Goal: Task Accomplishment & Management: Complete application form

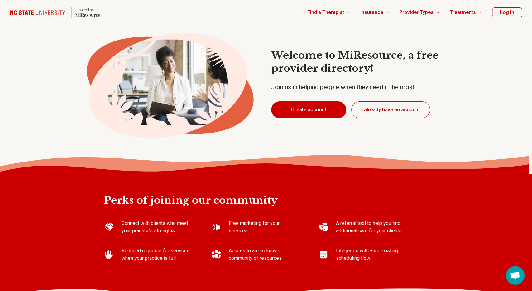
type textarea "*"
click at [331, 111] on button "Create account" at bounding box center [308, 109] width 75 height 17
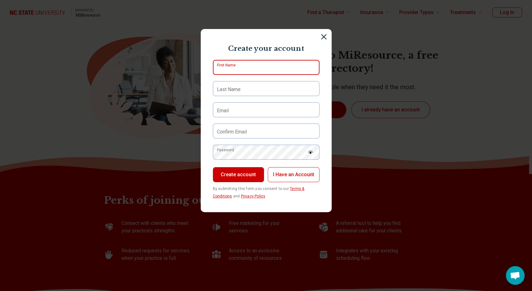
click at [270, 69] on input "First Name" at bounding box center [266, 67] width 107 height 15
type input "*"
type input "******"
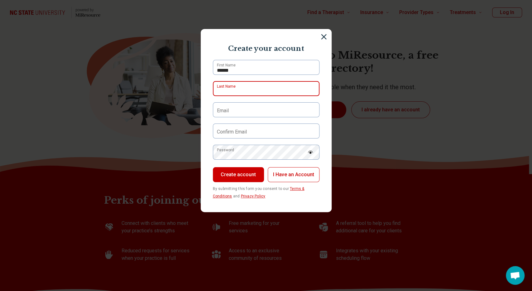
click at [270, 88] on input "Last Name" at bounding box center [266, 88] width 107 height 15
type input "*********"
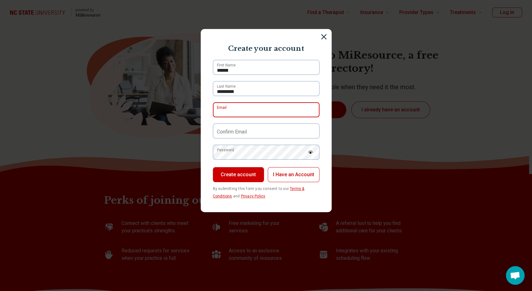
click at [258, 110] on input "Email" at bounding box center [266, 109] width 107 height 15
click at [251, 112] on input "**********" at bounding box center [266, 109] width 107 height 15
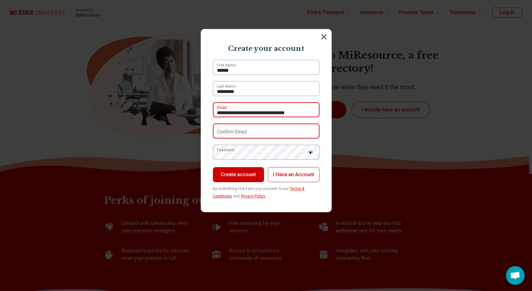
type input "**********"
click at [250, 132] on input "Confirm Email" at bounding box center [266, 130] width 107 height 15
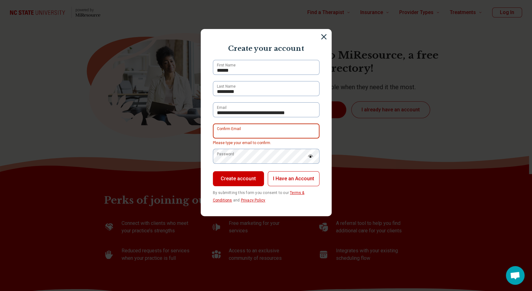
paste input "*"
type input "**********"
click at [232, 157] on label "Password" at bounding box center [225, 154] width 17 height 6
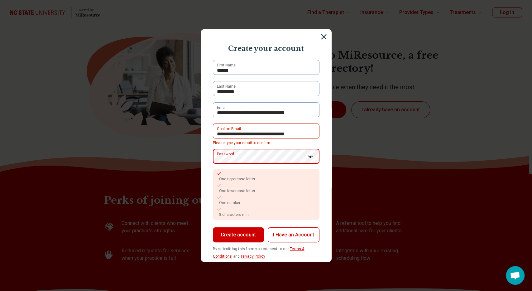
type textarea "*"
click at [309, 156] on img at bounding box center [311, 156] width 6 height 3
click at [256, 236] on button "Create account" at bounding box center [238, 234] width 51 height 15
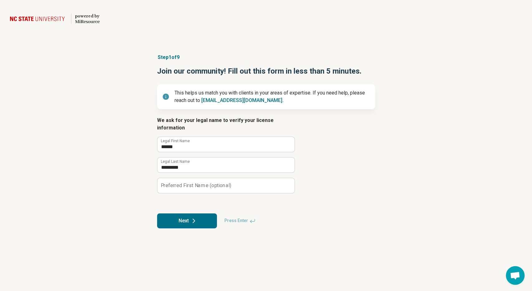
click at [205, 213] on button "Next" at bounding box center [187, 220] width 60 height 15
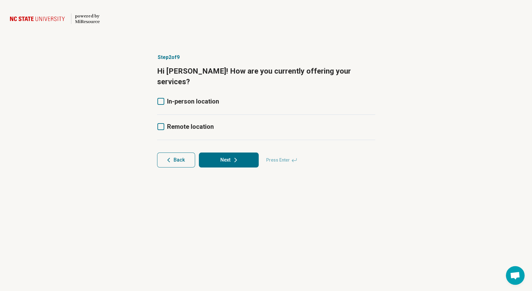
click at [183, 97] on div "In-person location" at bounding box center [266, 106] width 218 height 18
click at [156, 92] on article "Step 2 of 9 Hi Ariana! How are you currently offering your services? In-person …" at bounding box center [266, 110] width 238 height 139
click at [160, 98] on icon at bounding box center [160, 101] width 7 height 7
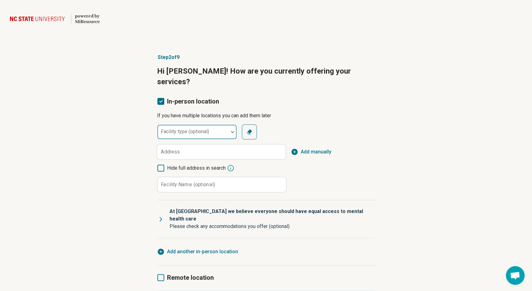
scroll to position [3, 2]
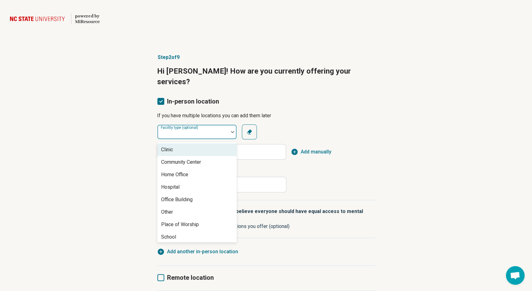
click at [174, 124] on div "Facility type (optional)" at bounding box center [197, 131] width 80 height 15
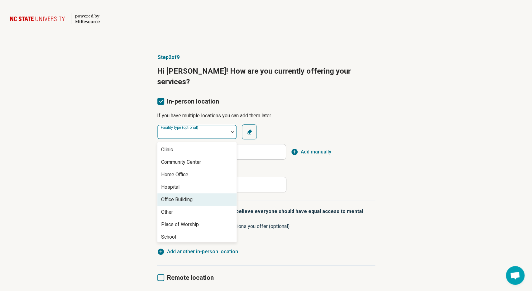
click at [172, 196] on div "Office Building" at bounding box center [176, 199] width 31 height 7
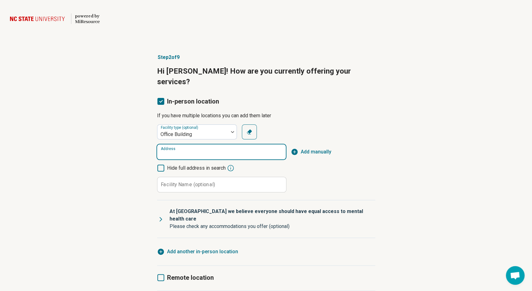
click at [194, 144] on input "Address" at bounding box center [221, 151] width 129 height 15
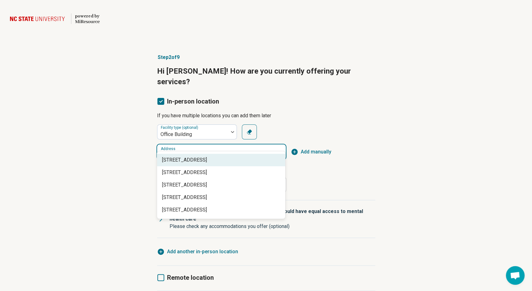
click at [209, 156] on span "314 Cloister Court, Chapel Hill, NC" at bounding box center [222, 159] width 121 height 7
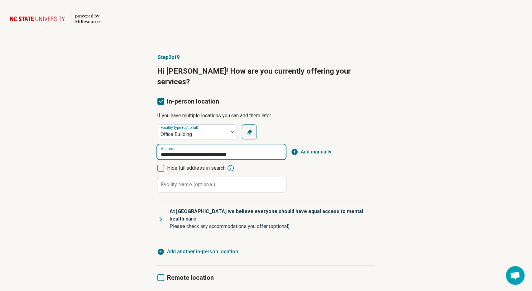
type input "**********"
click at [205, 182] on label "Facility Name (optional)" at bounding box center [188, 184] width 54 height 5
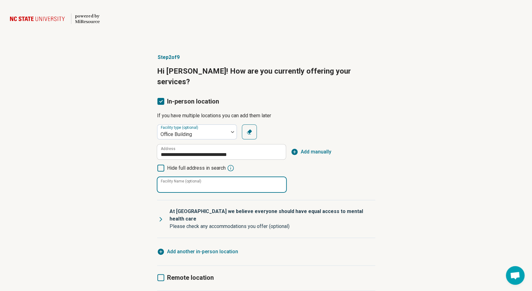
click at [205, 177] on input "Facility Name (optional)" at bounding box center [221, 184] width 129 height 15
type input "**********"
click at [162, 215] on icon at bounding box center [160, 218] width 7 height 7
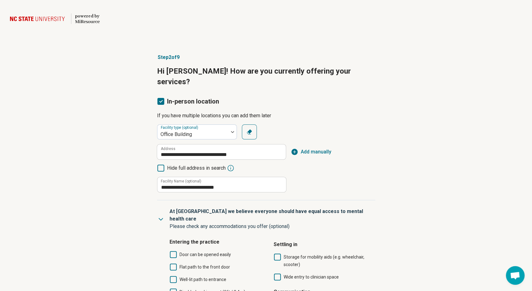
click at [156, 221] on article "**********" at bounding box center [266, 269] width 238 height 457
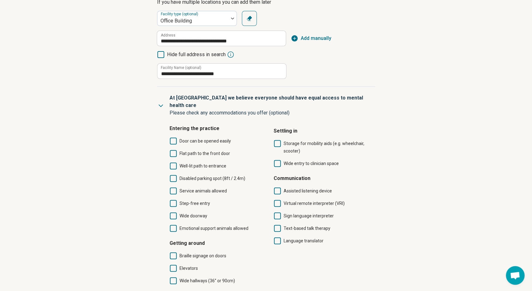
scroll to position [130, 0]
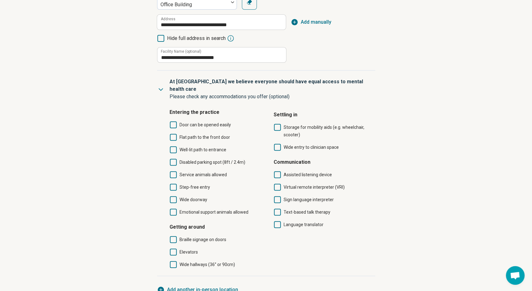
click at [177, 248] on label "Elevators" at bounding box center [218, 251] width 97 height 7
click at [174, 121] on icon at bounding box center [173, 124] width 7 height 7
click at [280, 124] on icon at bounding box center [277, 127] width 7 height 7
click at [173, 184] on icon at bounding box center [173, 187] width 7 height 7
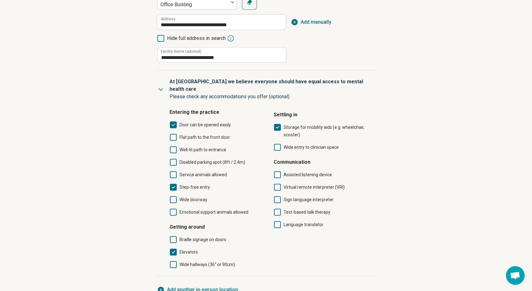
click at [173, 184] on icon at bounding box center [173, 187] width 7 height 7
click at [175, 171] on icon at bounding box center [173, 174] width 7 height 7
click at [128, 127] on div "**********" at bounding box center [266, 139] width 532 height 457
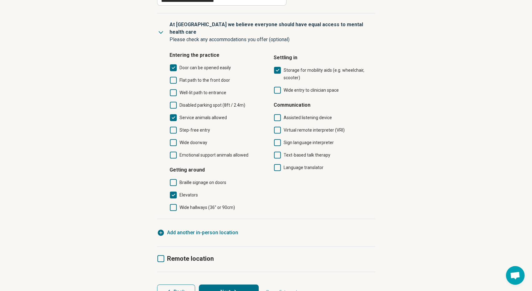
scroll to position [189, 0]
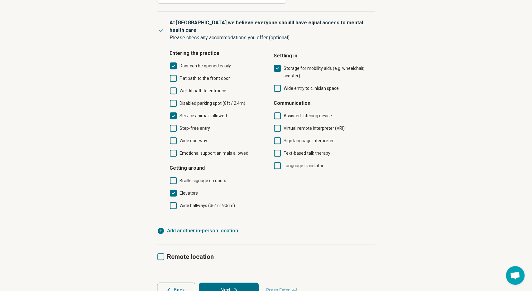
drag, startPoint x: 197, startPoint y: 242, endPoint x: 184, endPoint y: 241, distance: 13.5
click at [185, 252] on span "Remote location" at bounding box center [190, 256] width 47 height 9
click at [221, 280] on div "Video" at bounding box center [221, 286] width 22 height 12
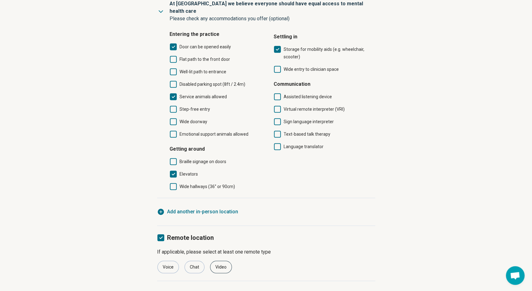
scroll to position [218, 0]
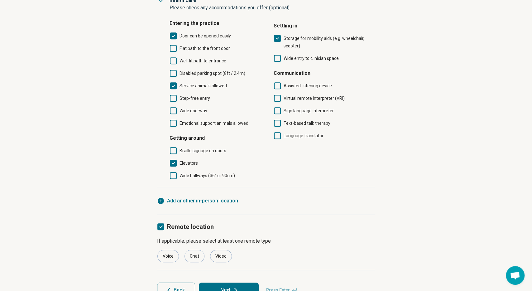
click at [232, 286] on icon at bounding box center [235, 289] width 7 height 7
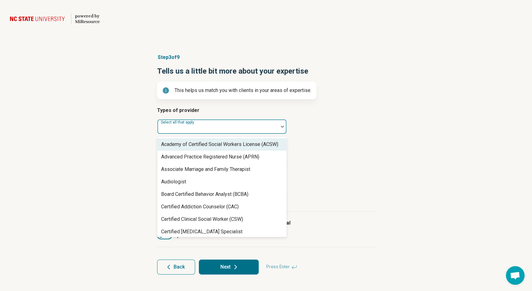
click at [206, 128] on div at bounding box center [218, 129] width 116 height 9
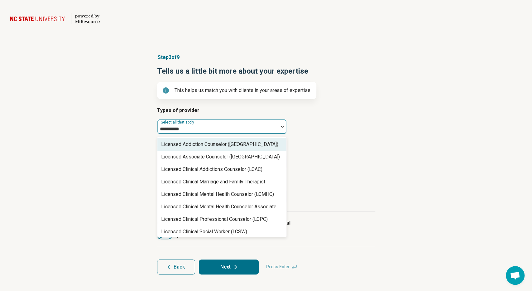
type input "**********"
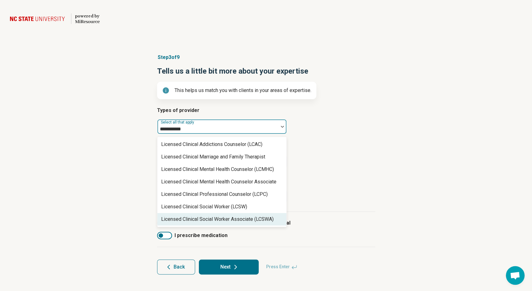
click at [226, 219] on div "Licensed Clinical Social Worker Associate (LCSWA)" at bounding box center [217, 218] width 113 height 7
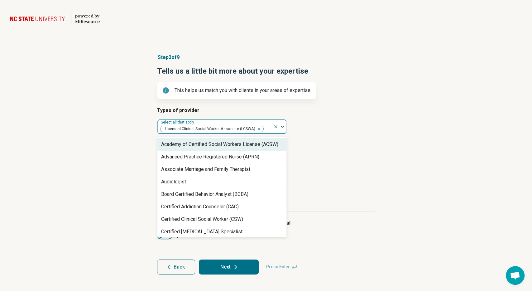
click at [294, 157] on article "Areas of expertise Select all that apply" at bounding box center [266, 154] width 218 height 27
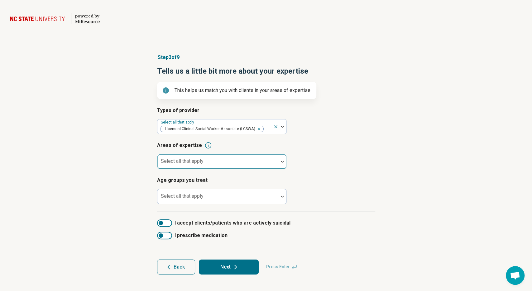
click at [243, 162] on div at bounding box center [218, 164] width 116 height 9
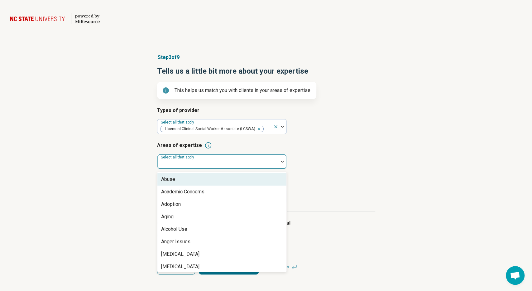
click at [227, 183] on div "Abuse" at bounding box center [221, 179] width 129 height 12
click at [237, 183] on div "Academic Concerns" at bounding box center [221, 179] width 129 height 12
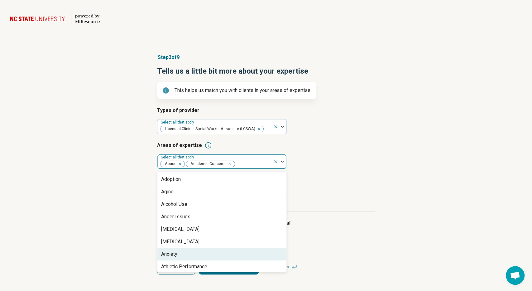
click at [212, 251] on div "Anxiety" at bounding box center [221, 254] width 129 height 12
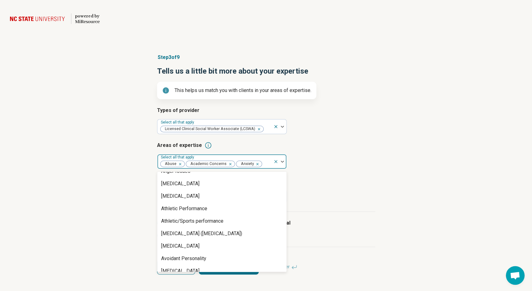
scroll to position [51, 0]
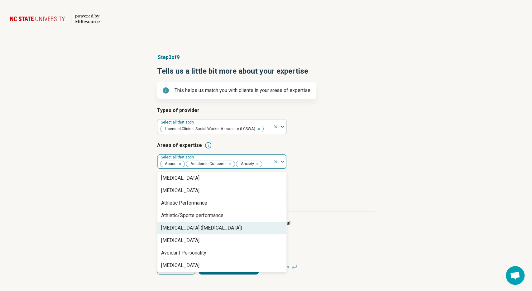
click at [242, 227] on div "Attention Deficit Hyperactivity Disorder (ADHD)" at bounding box center [201, 227] width 81 height 7
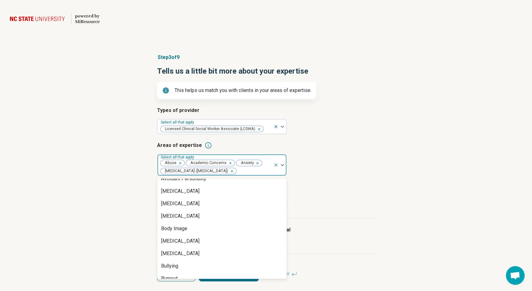
scroll to position [122, 0]
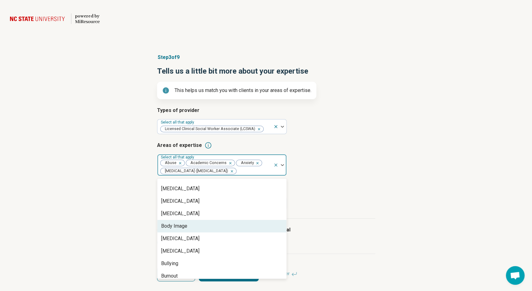
click at [254, 221] on div "Body Image" at bounding box center [221, 226] width 129 height 12
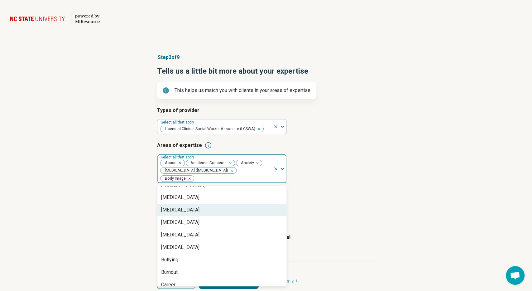
scroll to position [126, 0]
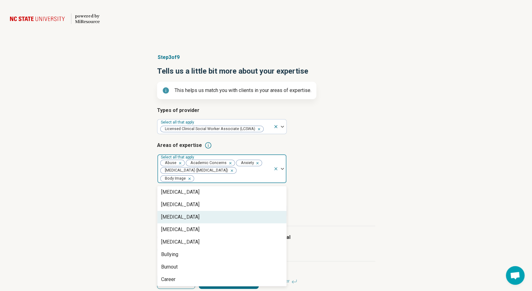
click at [268, 216] on div "Bipolar Disorder" at bounding box center [221, 217] width 129 height 12
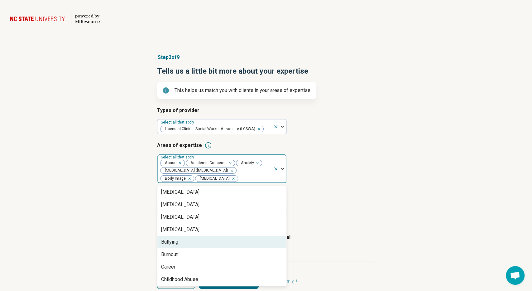
click at [259, 242] on div "Bullying" at bounding box center [221, 242] width 129 height 12
click at [258, 247] on div "Burnout" at bounding box center [221, 242] width 129 height 12
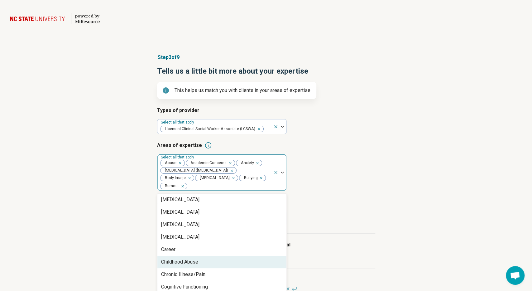
click at [254, 265] on div "Childhood Abuse" at bounding box center [221, 262] width 129 height 12
click at [248, 263] on div "Chronic Illness/Pain" at bounding box center [221, 262] width 129 height 12
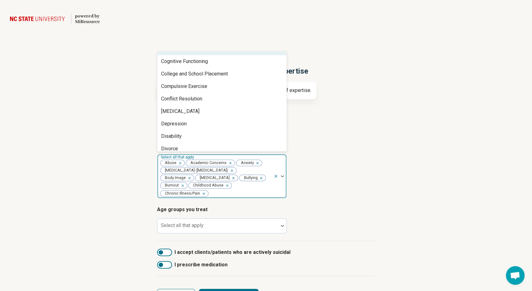
scroll to position [182, 0]
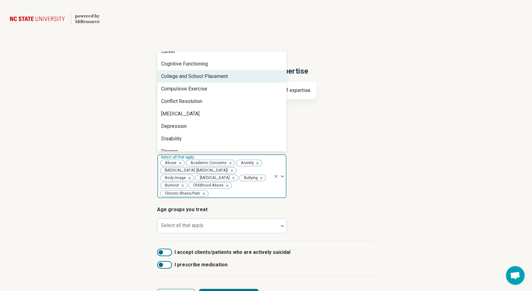
click at [240, 77] on div "College and School Placement" at bounding box center [221, 76] width 129 height 12
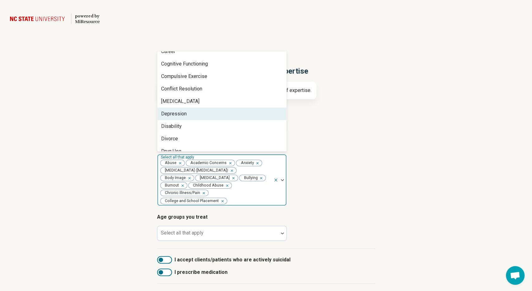
click at [227, 113] on div "Depression" at bounding box center [221, 114] width 129 height 12
click at [224, 118] on div "Disability" at bounding box center [221, 114] width 129 height 12
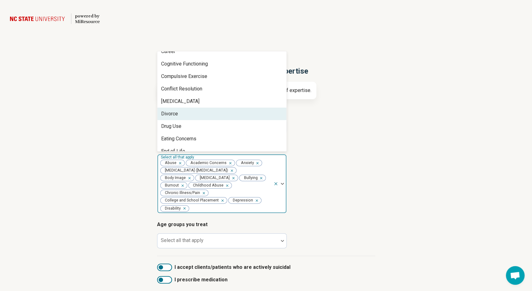
click at [224, 118] on div "Divorce" at bounding box center [221, 114] width 129 height 12
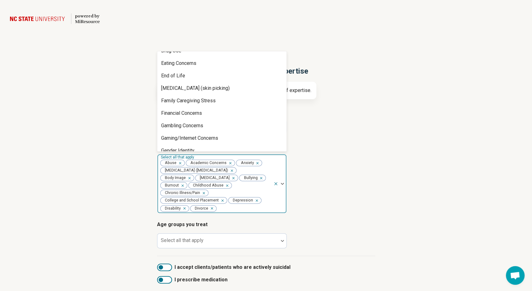
scroll to position [247, 0]
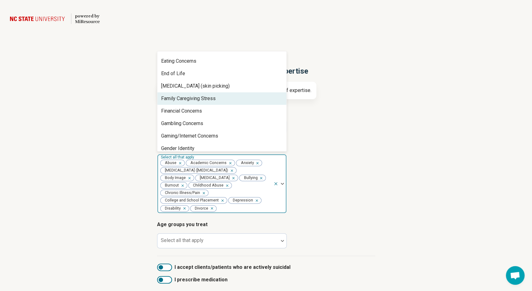
click at [253, 104] on div "Family Caregiving Stress" at bounding box center [221, 98] width 129 height 12
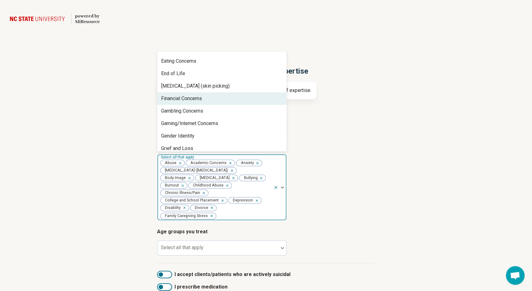
click at [253, 104] on div "Financial Concerns" at bounding box center [221, 98] width 129 height 12
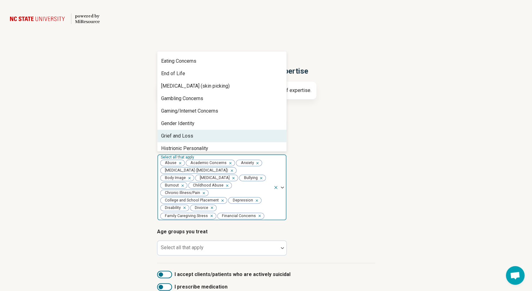
click at [246, 134] on div "Grief and Loss" at bounding box center [221, 136] width 129 height 12
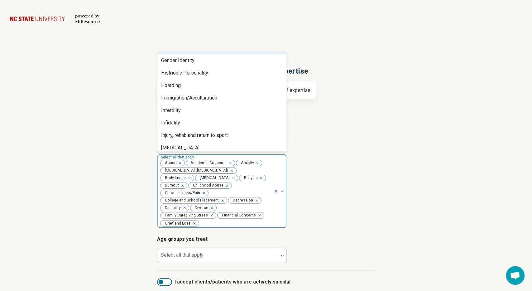
scroll to position [340, 0]
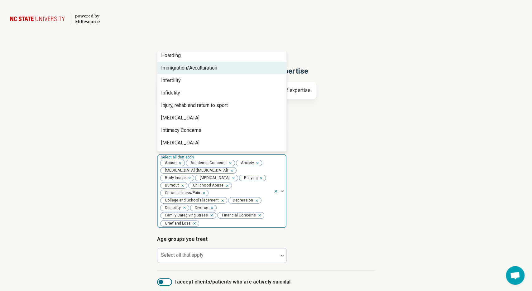
click at [232, 69] on div "Immigration/Acculturation" at bounding box center [221, 68] width 129 height 12
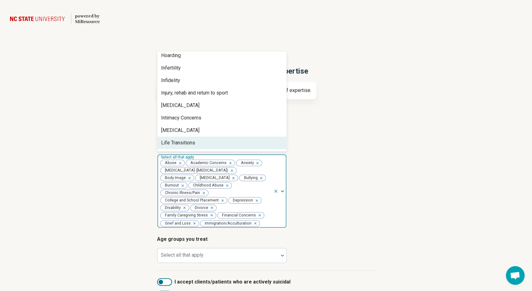
click at [214, 142] on div "Life Transitions" at bounding box center [221, 142] width 129 height 12
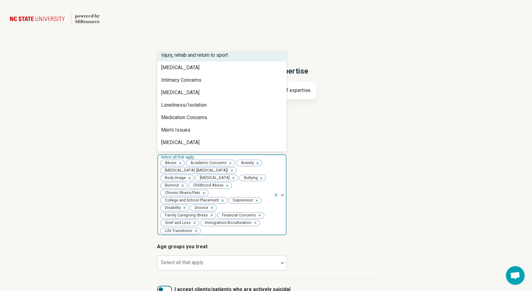
scroll to position [394, 0]
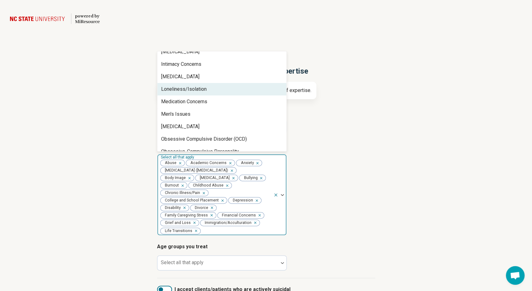
click at [262, 87] on div "Loneliness/Isolation" at bounding box center [221, 89] width 129 height 12
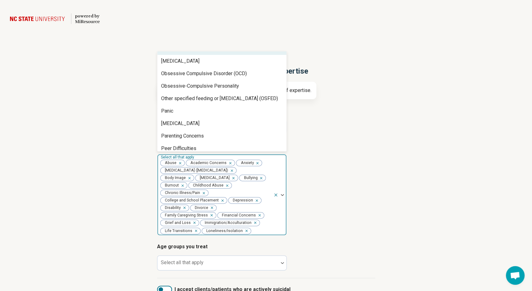
scroll to position [436, 0]
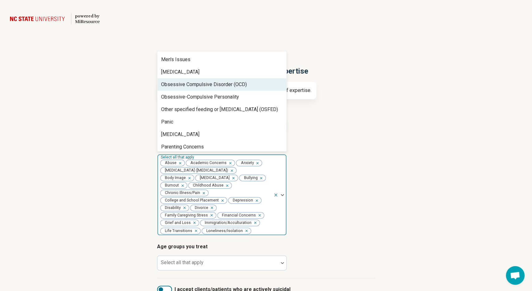
click at [266, 87] on div "Obsessive Compulsive Disorder (OCD)" at bounding box center [221, 84] width 129 height 12
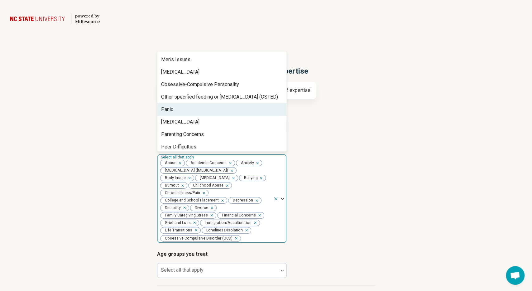
click at [263, 107] on div "Panic" at bounding box center [221, 109] width 129 height 12
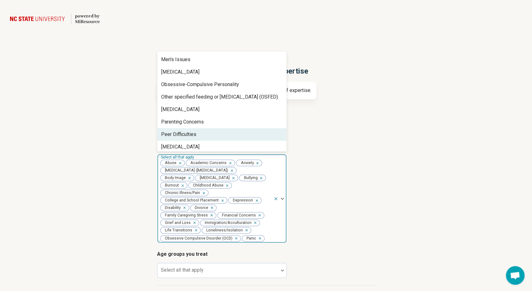
click at [258, 132] on div "Peer Difficulties" at bounding box center [221, 134] width 129 height 12
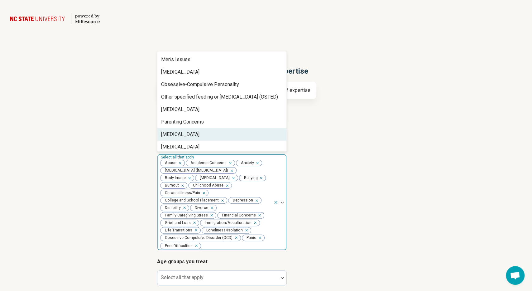
click at [256, 137] on div "Perfectionism" at bounding box center [221, 134] width 129 height 12
click at [256, 137] on div "Performance Anxiety" at bounding box center [221, 134] width 129 height 12
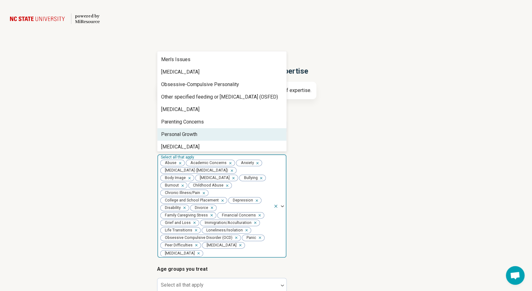
click at [256, 137] on div "Personal Growth" at bounding box center [221, 134] width 129 height 12
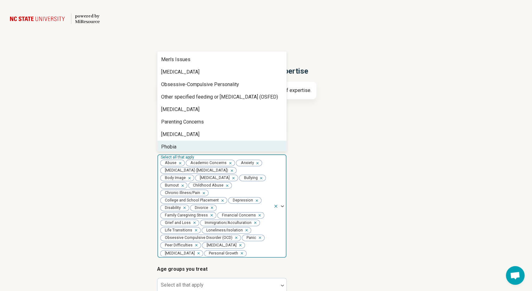
click at [264, 144] on div "Phobia" at bounding box center [221, 147] width 129 height 12
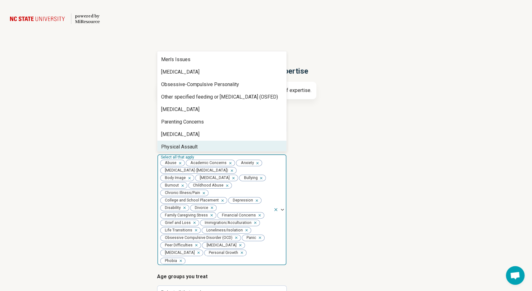
click at [273, 143] on div "Physical Assault" at bounding box center [221, 147] width 129 height 12
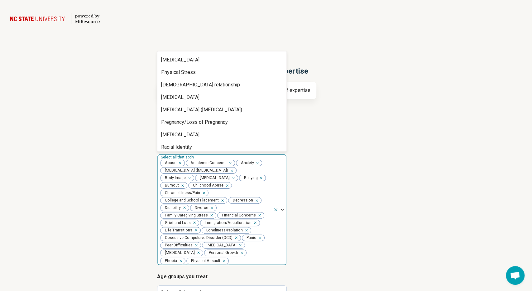
scroll to position [514, 0]
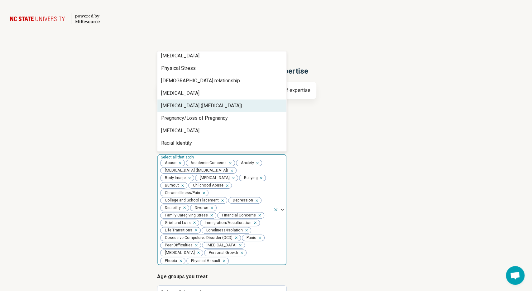
click at [251, 102] on div "Posttraumatic Stress Disorder (PTSD)" at bounding box center [221, 105] width 129 height 12
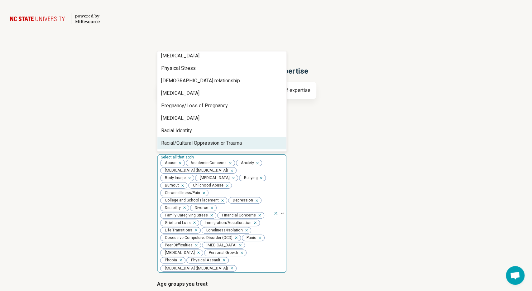
click at [253, 143] on div "Racial/Cultural Oppression or Trauma" at bounding box center [221, 143] width 129 height 12
click at [264, 142] on div "Relationship Violence/Stalking/Harassment" at bounding box center [221, 143] width 129 height 12
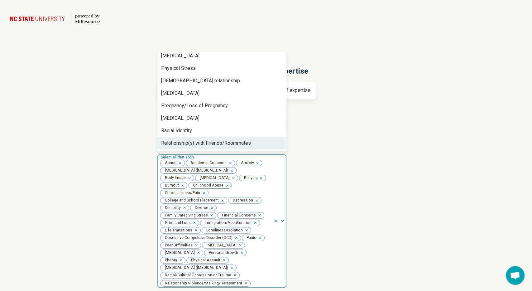
click at [268, 141] on div "Relationship(s) with Friends/Roommates" at bounding box center [221, 143] width 129 height 12
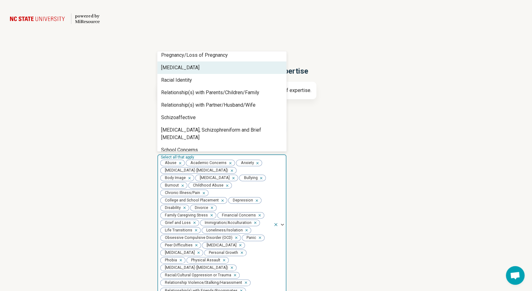
scroll to position [567, 0]
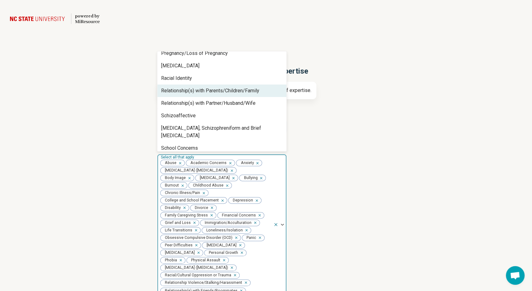
click at [261, 93] on div "Relationship(s) with Parents/Children/Family" at bounding box center [221, 90] width 129 height 12
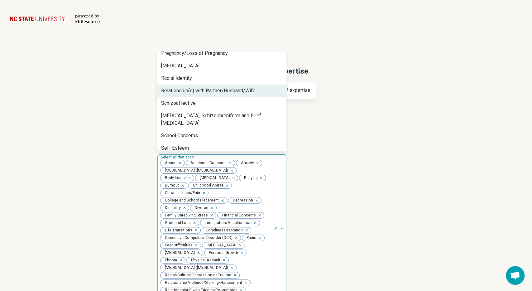
click at [261, 93] on div "Relationship(s) with Partner/Husband/Wife" at bounding box center [221, 90] width 129 height 12
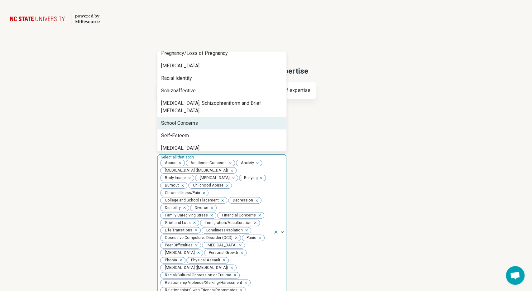
click at [243, 117] on div "School Concerns" at bounding box center [221, 123] width 129 height 12
click at [243, 117] on div "Self-Esteem" at bounding box center [221, 123] width 129 height 12
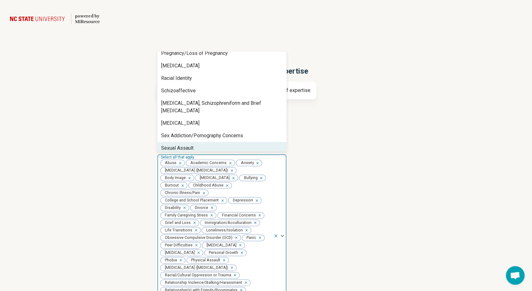
click at [238, 145] on div "Sexual Assault" at bounding box center [221, 148] width 129 height 12
click at [264, 142] on div "Sexual Concerns" at bounding box center [221, 148] width 129 height 12
click at [270, 142] on div "Sexual Identity" at bounding box center [221, 148] width 129 height 12
click at [273, 142] on div "Sleep Concerns" at bounding box center [221, 148] width 129 height 12
click at [273, 142] on div "[MEDICAL_DATA]" at bounding box center [221, 148] width 129 height 12
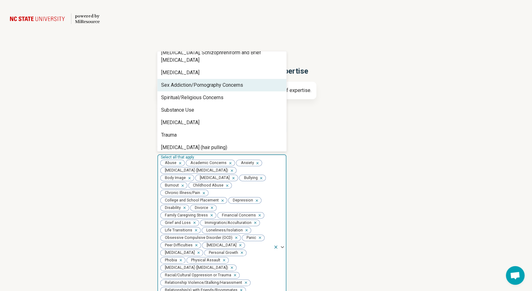
scroll to position [619, 0]
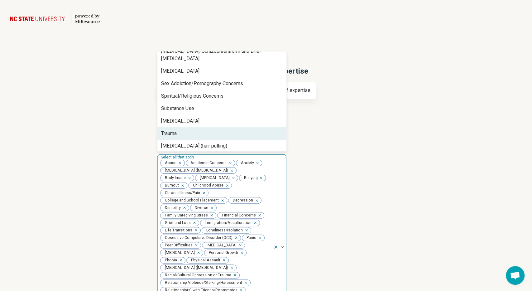
click at [239, 127] on div "Trauma" at bounding box center [221, 133] width 129 height 12
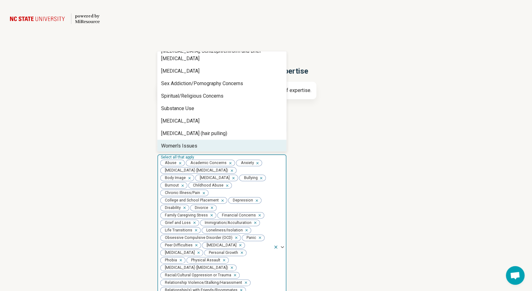
click at [263, 140] on div "Women's Issues" at bounding box center [221, 146] width 129 height 12
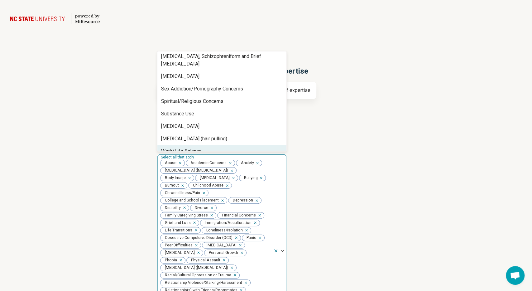
click at [276, 145] on div "Work/Life Balance" at bounding box center [221, 151] width 129 height 12
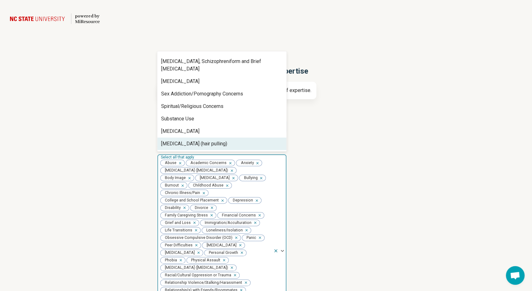
scroll to position [601, 0]
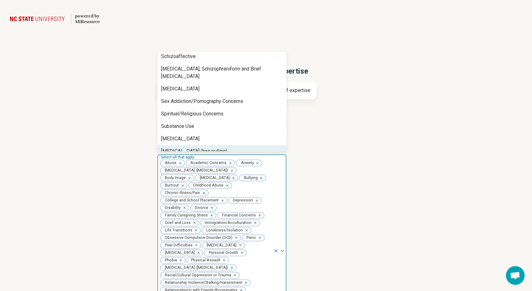
click at [318, 149] on h3 "Areas of expertise" at bounding box center [266, 144] width 218 height 7
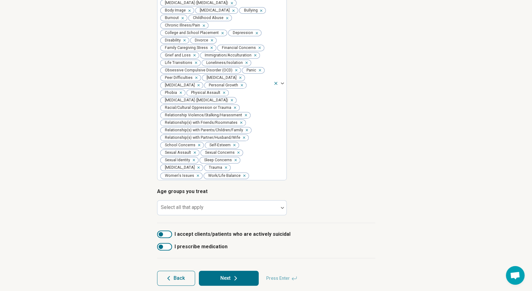
scroll to position [178, 0]
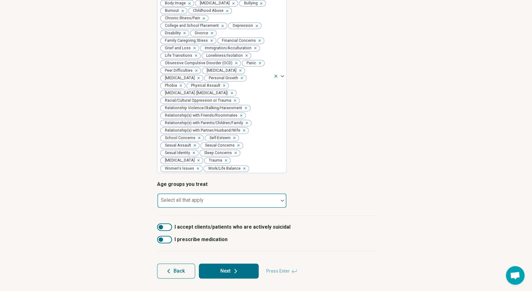
click at [208, 201] on div at bounding box center [218, 203] width 116 height 9
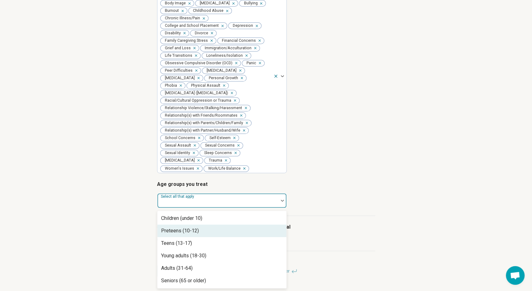
click at [195, 230] on div "Preteens (10-12)" at bounding box center [180, 230] width 38 height 7
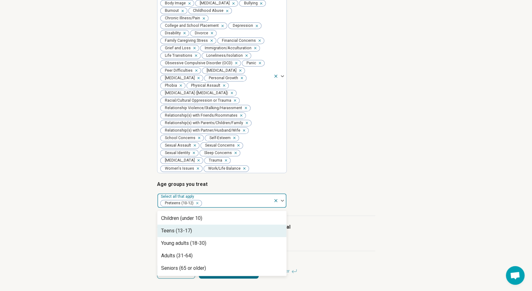
click at [195, 230] on div "Teens (13-17)" at bounding box center [221, 230] width 129 height 12
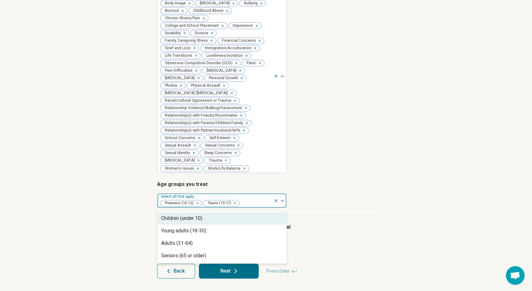
click at [198, 203] on icon "Remove [object Object]" at bounding box center [196, 203] width 4 height 4
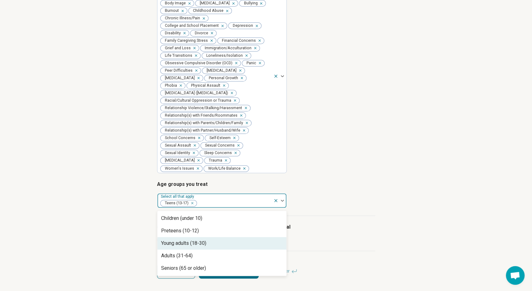
click at [198, 247] on div "Young adults (18-30)" at bounding box center [183, 242] width 45 height 7
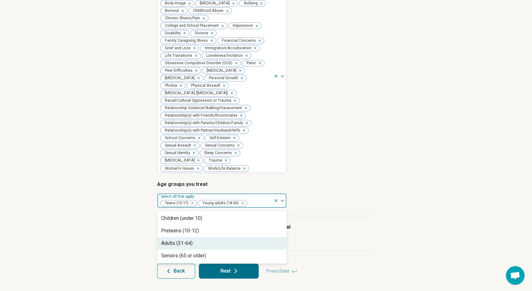
click at [197, 247] on div "Adults (31-64)" at bounding box center [221, 243] width 129 height 12
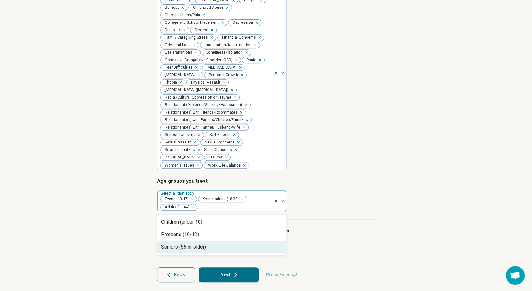
click at [197, 247] on div "Seniors (65 or older)" at bounding box center [183, 246] width 45 height 7
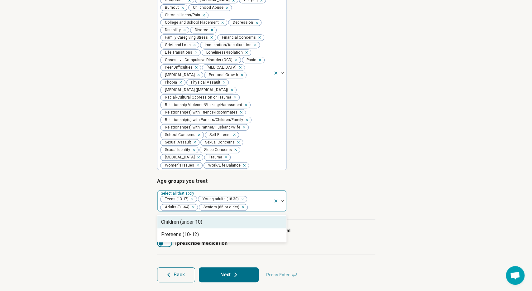
click at [232, 282] on button "Next" at bounding box center [229, 274] width 60 height 15
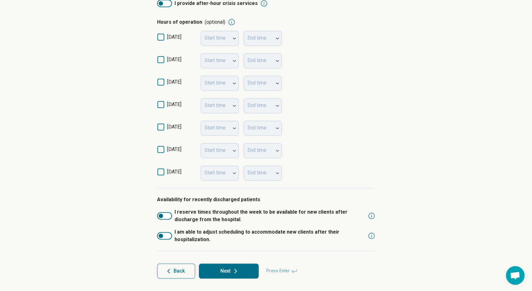
scroll to position [144, 0]
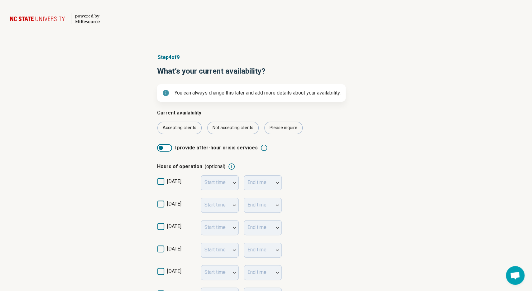
click at [122, 122] on div "Step 4 of 9 What’s your current availability? You can always change this later …" at bounding box center [266, 238] width 532 height 394
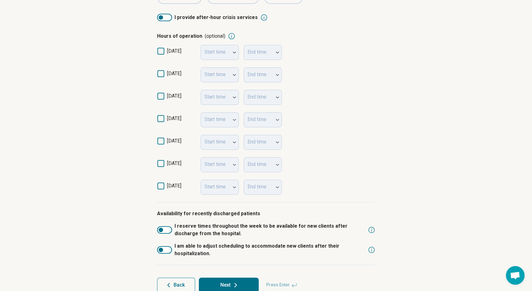
scroll to position [144, 0]
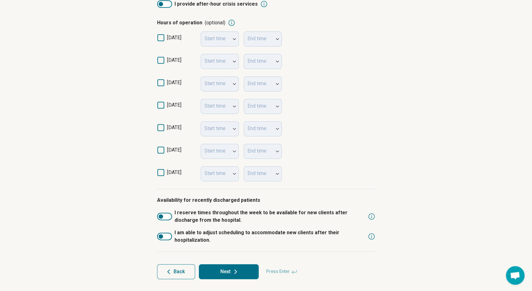
click at [179, 275] on button "Back" at bounding box center [176, 271] width 38 height 15
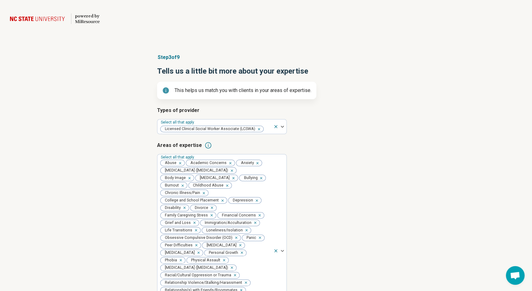
click at [76, 194] on div "Step 3 of 9 Tells us a little bit more about your expertise This helps us match…" at bounding box center [266, 256] width 532 height 431
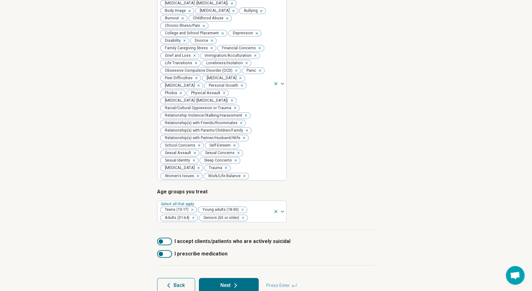
scroll to position [184, 0]
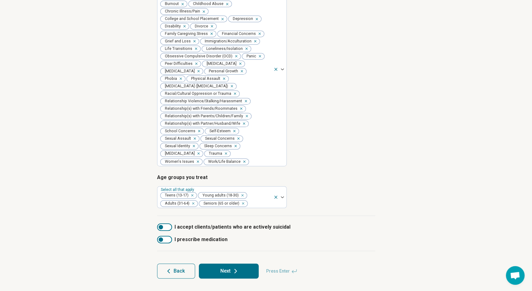
click at [218, 273] on button "Next" at bounding box center [229, 270] width 60 height 15
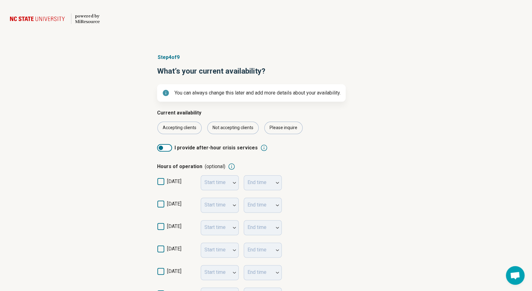
click at [114, 172] on div "Step 4 of 9 What’s your current availability? You can always change this later …" at bounding box center [266, 238] width 532 height 394
click at [283, 164] on div "Hours of operation (optional)" at bounding box center [266, 166] width 218 height 7
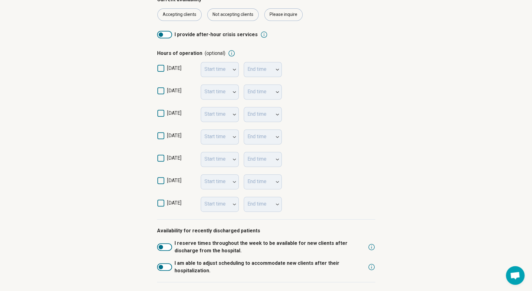
scroll to position [144, 0]
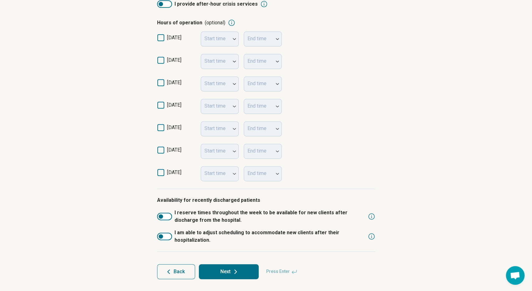
click at [228, 275] on button "Next" at bounding box center [229, 271] width 60 height 15
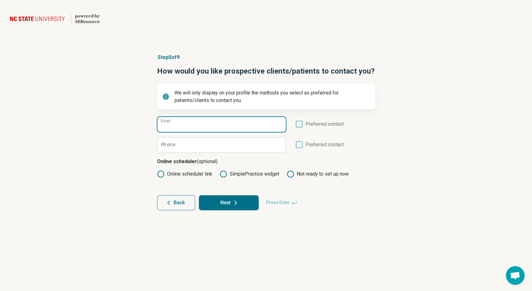
click at [211, 121] on input "Email" at bounding box center [221, 124] width 128 height 15
click at [298, 124] on icon at bounding box center [299, 124] width 7 height 7
click at [300, 124] on icon at bounding box center [299, 124] width 7 height 7
click at [248, 126] on input "Email" at bounding box center [221, 124] width 128 height 15
type input "**********"
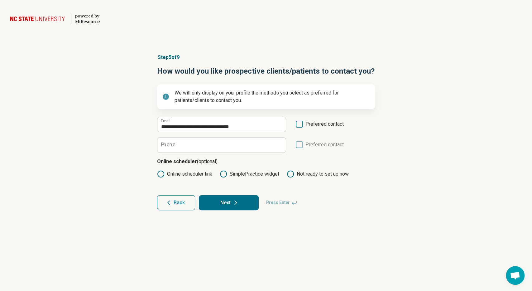
click at [303, 127] on label "Preferred contact" at bounding box center [319, 126] width 48 height 12
click at [248, 149] on input "Phone" at bounding box center [221, 144] width 128 height 15
type input "**********"
click at [235, 203] on icon at bounding box center [236, 203] width 2 height 4
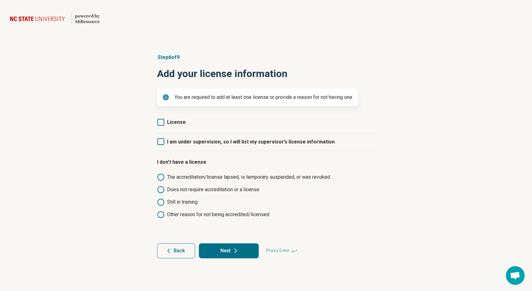
click at [160, 123] on icon at bounding box center [160, 122] width 7 height 7
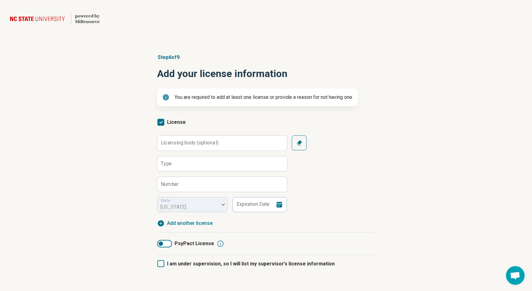
scroll to position [3, 2]
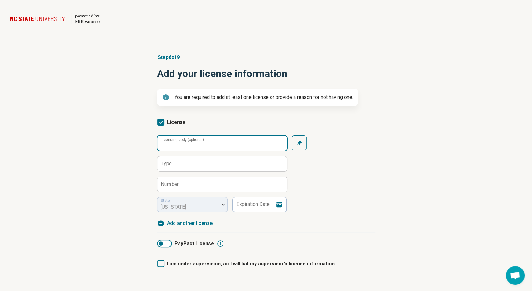
click at [182, 147] on input "Licensing body (optional)" at bounding box center [222, 143] width 130 height 15
type input "*"
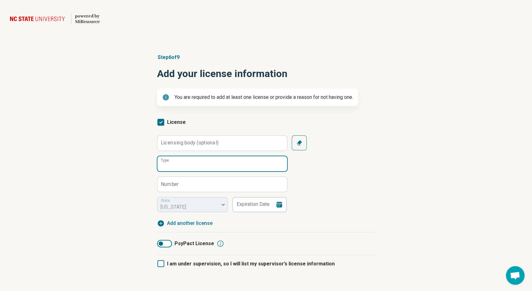
click at [190, 162] on input "Type" at bounding box center [222, 163] width 130 height 15
click at [160, 167] on input "*********" at bounding box center [222, 163] width 130 height 15
type input "**********"
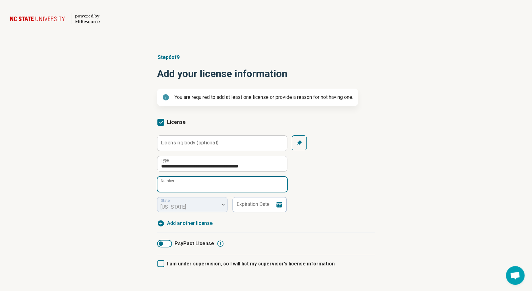
click at [163, 189] on input "Number" at bounding box center [222, 184] width 130 height 15
type input "*******"
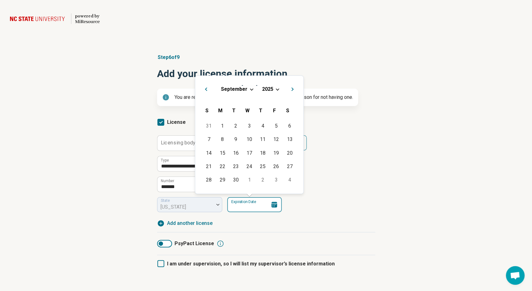
click at [237, 202] on input "Expiration Date" at bounding box center [254, 204] width 55 height 15
click at [272, 86] on div "2025" at bounding box center [267, 89] width 12 height 7
click at [272, 89] on span "2025" at bounding box center [267, 89] width 11 height 6
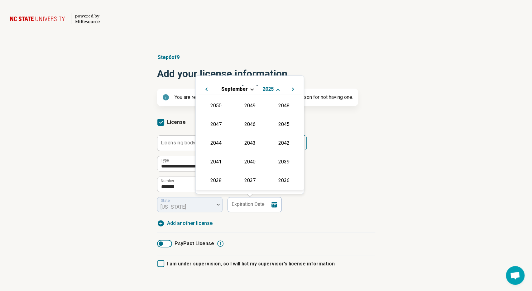
scroll to position [113, 0]
click at [217, 141] on div "2026" at bounding box center [216, 142] width 30 height 11
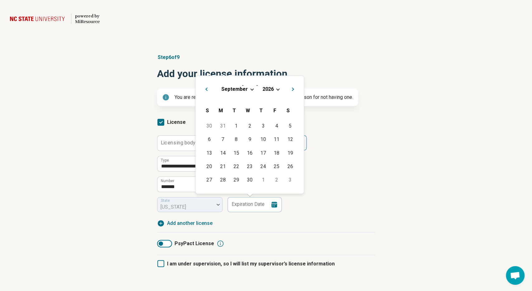
click at [248, 89] on div "September 2026" at bounding box center [250, 89] width 98 height 7
click at [252, 88] on div "September 2026" at bounding box center [250, 89] width 98 height 7
click at [250, 89] on span "Choose Date" at bounding box center [251, 88] width 3 height 3
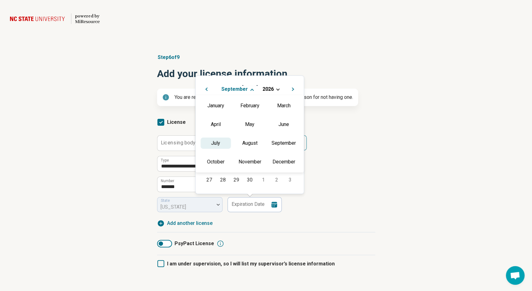
click at [215, 142] on div "July" at bounding box center [216, 142] width 30 height 11
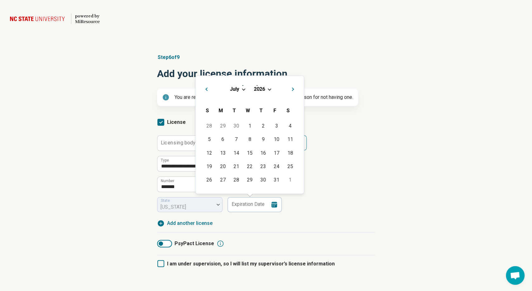
click at [242, 89] on div "July 2026" at bounding box center [250, 89] width 98 height 7
click at [234, 88] on span "July" at bounding box center [234, 89] width 9 height 6
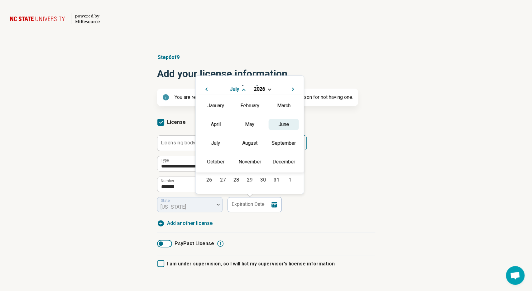
click at [280, 128] on div "June" at bounding box center [284, 124] width 30 height 11
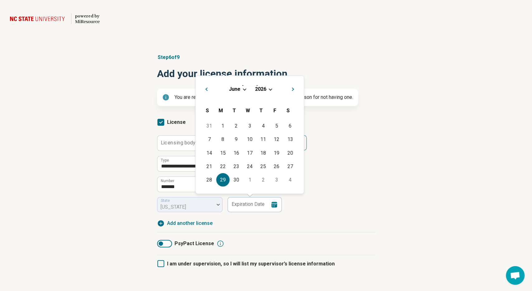
click at [223, 177] on div "29" at bounding box center [222, 179] width 13 height 13
type input "**********"
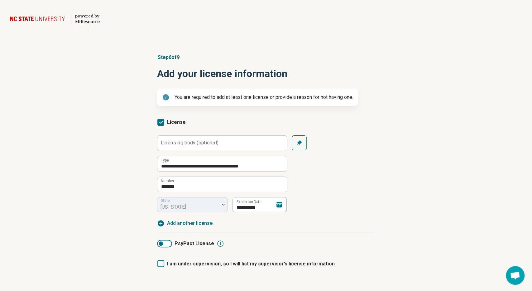
click at [288, 230] on div "**********" at bounding box center [266, 172] width 218 height 118
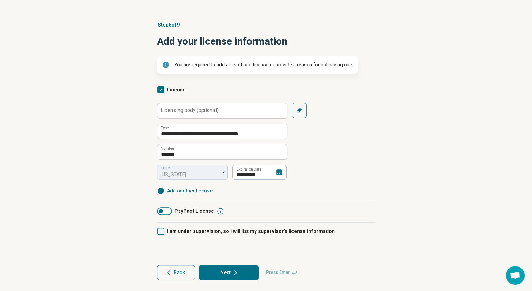
scroll to position [33, 0]
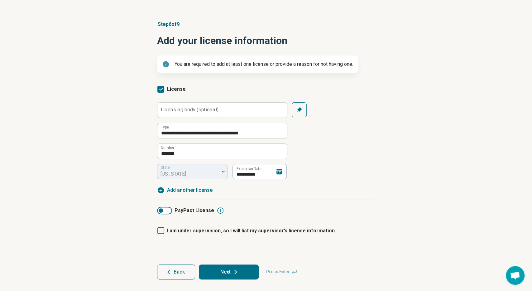
click at [236, 270] on icon at bounding box center [236, 272] width 2 height 4
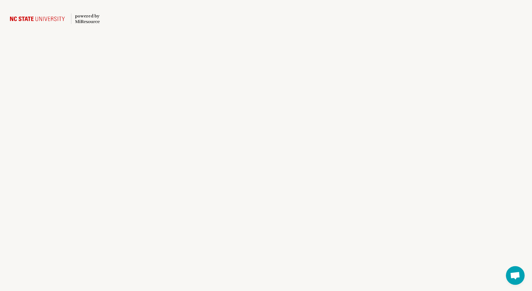
scroll to position [0, 0]
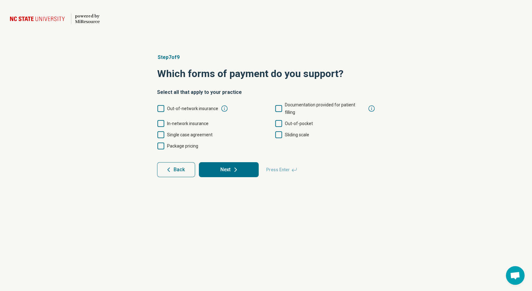
click at [202, 121] on span "In-network insurance" at bounding box center [187, 123] width 41 height 5
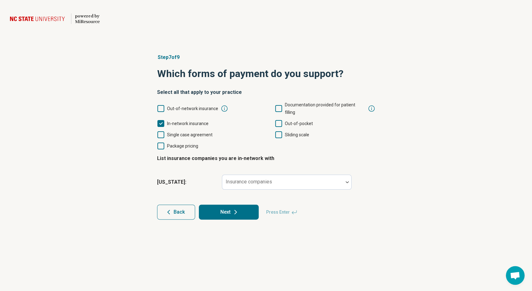
click at [280, 120] on icon at bounding box center [278, 123] width 7 height 7
click at [280, 131] on icon at bounding box center [278, 134] width 7 height 7
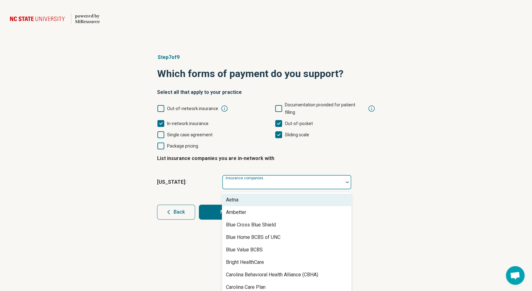
click at [263, 175] on div "Insurance companies" at bounding box center [287, 182] width 130 height 15
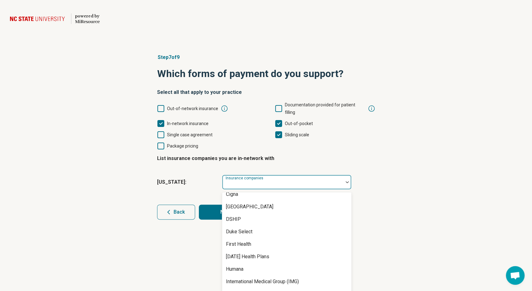
scroll to position [0, 0]
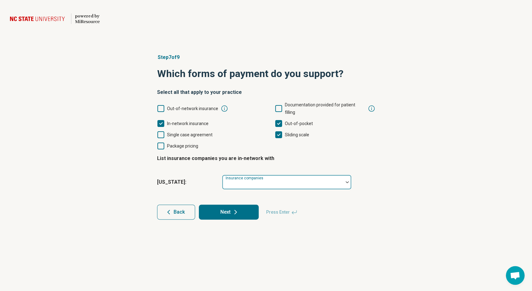
click at [278, 175] on div at bounding box center [282, 182] width 121 height 14
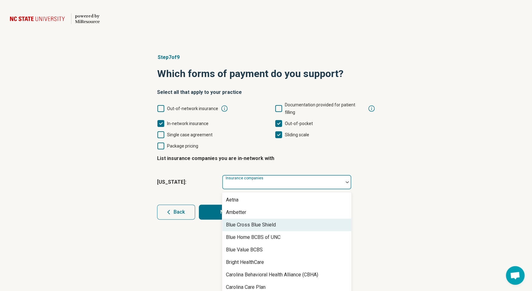
click at [263, 221] on div "Blue Cross Blue Shield" at bounding box center [251, 224] width 50 height 7
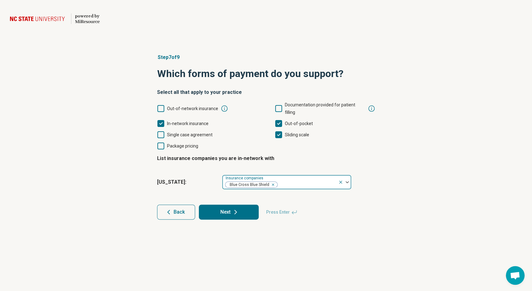
click at [349, 181] on div at bounding box center [347, 182] width 8 height 2
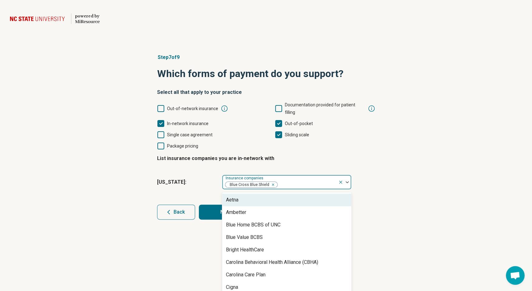
click at [333, 194] on div "Aetna" at bounding box center [286, 200] width 129 height 12
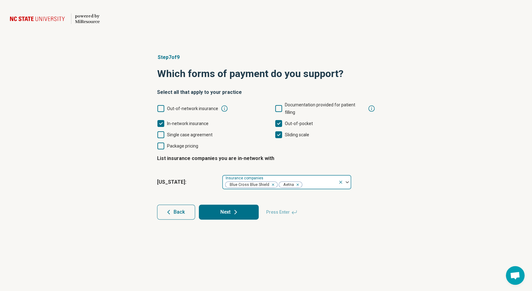
click at [347, 181] on img at bounding box center [347, 182] width 3 height 2
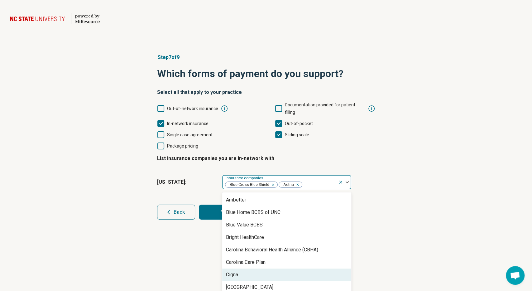
click at [307, 268] on div "Cigna" at bounding box center [286, 274] width 129 height 12
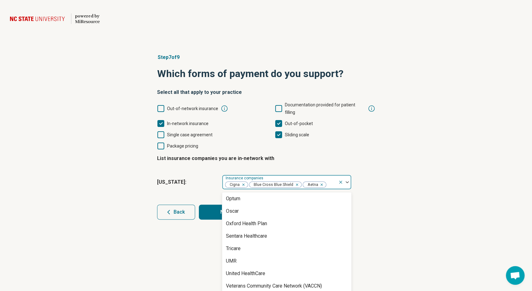
scroll to position [414, 0]
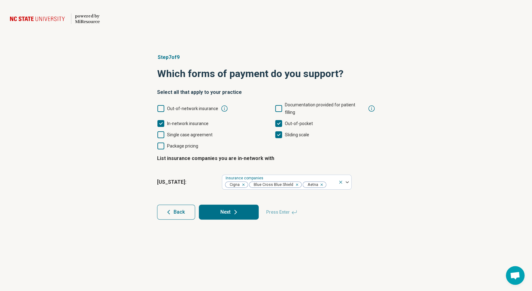
click at [404, 242] on div "powered by Miresource logo Step 7 of 9 Which forms of payment do you support? S…" at bounding box center [266, 145] width 532 height 291
click at [230, 207] on button "Next" at bounding box center [229, 211] width 60 height 15
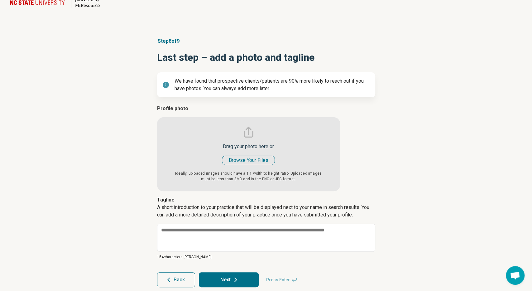
scroll to position [25, 0]
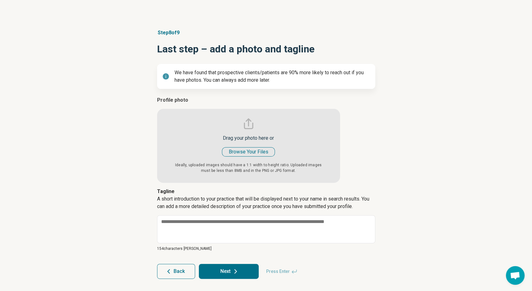
click at [244, 151] on input "file" at bounding box center [248, 139] width 183 height 86
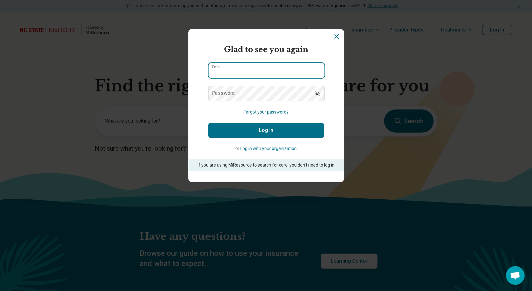
click at [274, 72] on input "Email" at bounding box center [266, 70] width 116 height 15
type input "**********"
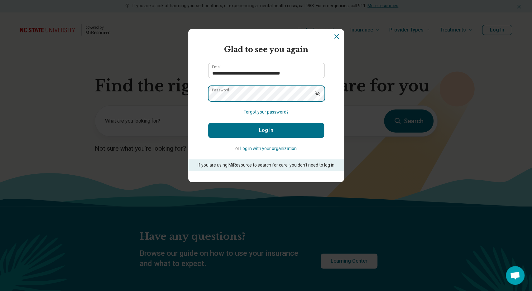
click at [208, 123] on button "Log In" at bounding box center [266, 130] width 116 height 15
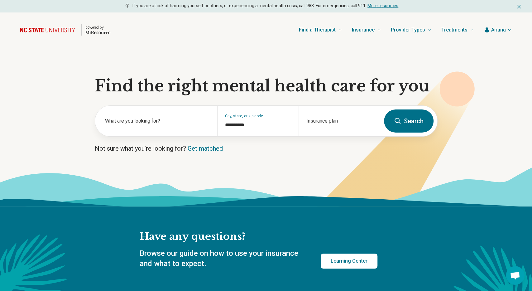
click at [504, 31] on span "Ariana" at bounding box center [498, 29] width 15 height 7
click at [491, 46] on link "My dashboard" at bounding box center [491, 48] width 43 height 16
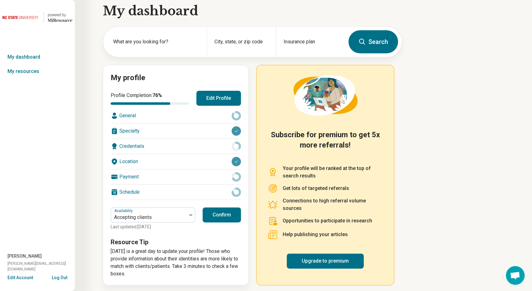
scroll to position [9, 0]
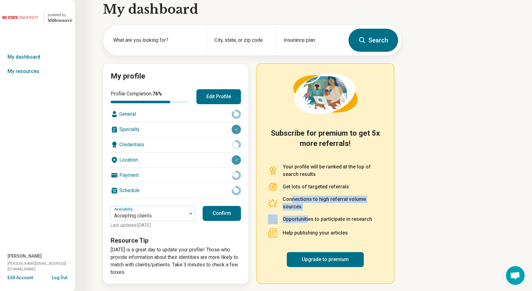
click at [264, 177] on div "Subscribe for premium to get 5x more referrals! Your profile will be ranked at …" at bounding box center [325, 173] width 138 height 220
click at [162, 91] on span "76 %" at bounding box center [157, 94] width 10 height 6
click at [146, 87] on div "My profile Profile Completion: 76 % Edit Profile General Specialty Credentials …" at bounding box center [176, 173] width 146 height 220
click at [144, 81] on div "My profile Profile Completion: 76 % Edit Profile General Specialty Credentials …" at bounding box center [176, 173] width 146 height 220
click at [156, 118] on div "General" at bounding box center [176, 114] width 130 height 15
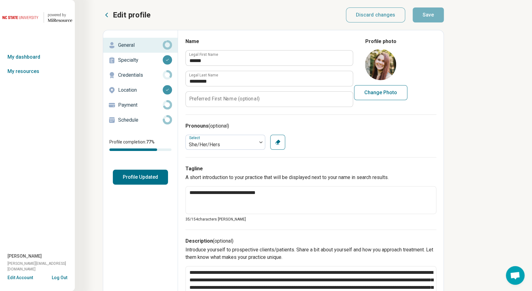
click at [140, 77] on p "Credentials" at bounding box center [140, 74] width 45 height 7
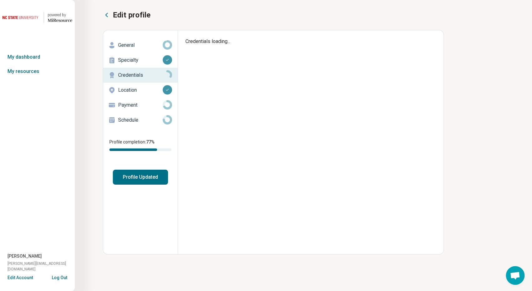
type textarea "*"
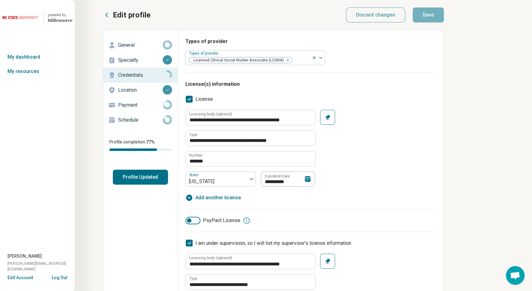
click at [143, 102] on p "Payment" at bounding box center [140, 104] width 45 height 7
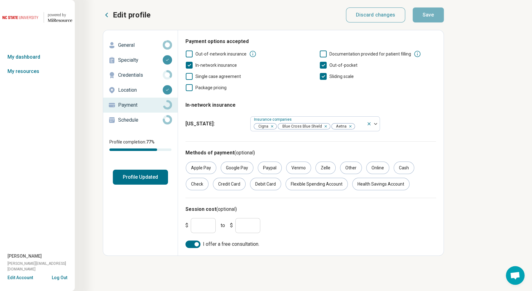
click at [142, 119] on p "Schedule" at bounding box center [140, 119] width 45 height 7
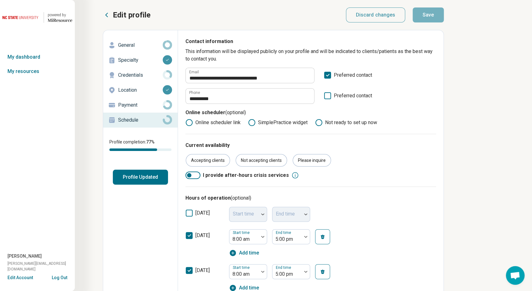
click at [136, 177] on button "Profile Updated" at bounding box center [140, 177] width 55 height 15
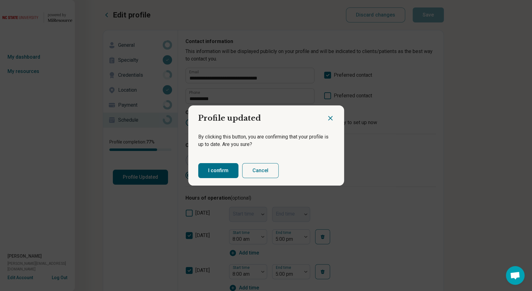
click at [221, 175] on button "I confirm" at bounding box center [218, 170] width 40 height 15
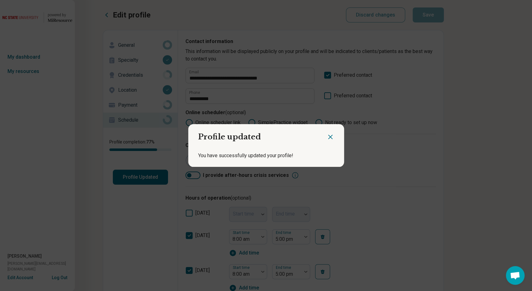
click at [332, 137] on icon "Close dialog" at bounding box center [330, 136] width 7 height 7
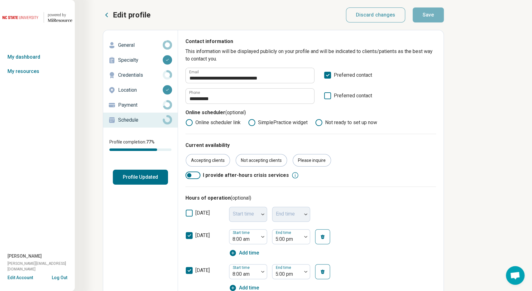
click at [117, 16] on p "Edit profile" at bounding box center [132, 15] width 38 height 10
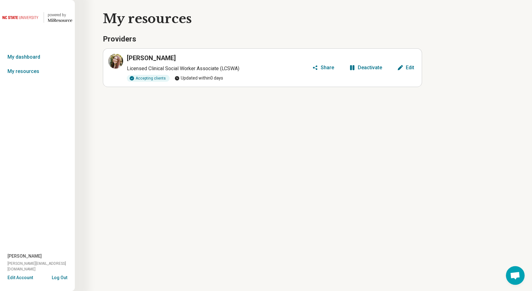
click at [203, 56] on div "[PERSON_NAME]" at bounding box center [218, 58] width 183 height 9
click at [181, 55] on div "[PERSON_NAME]" at bounding box center [218, 58] width 183 height 9
click at [37, 55] on link "My dashboard" at bounding box center [37, 57] width 75 height 14
